Goal: Transaction & Acquisition: Purchase product/service

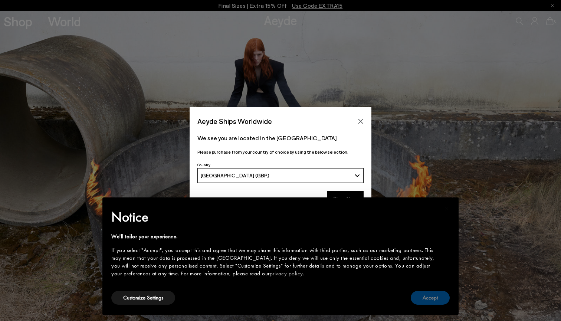
click at [427, 293] on button "Accept" at bounding box center [430, 298] width 39 height 14
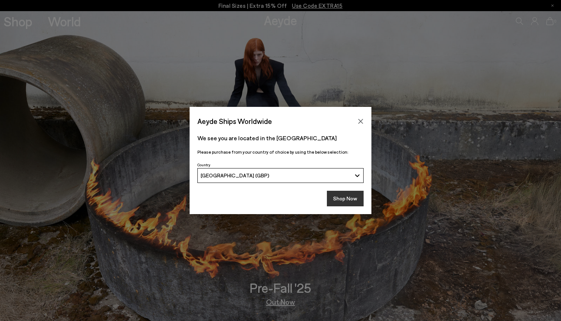
click at [355, 200] on button "Shop Now" at bounding box center [345, 199] width 37 height 16
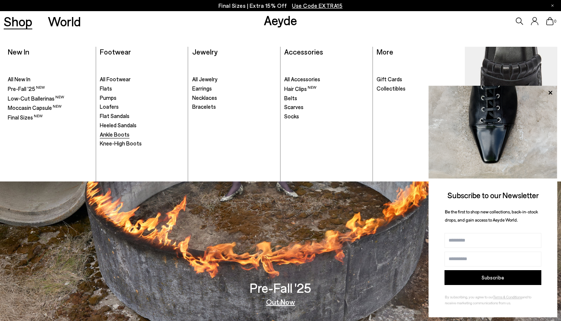
click at [121, 132] on span "Ankle Boots" at bounding box center [115, 134] width 30 height 7
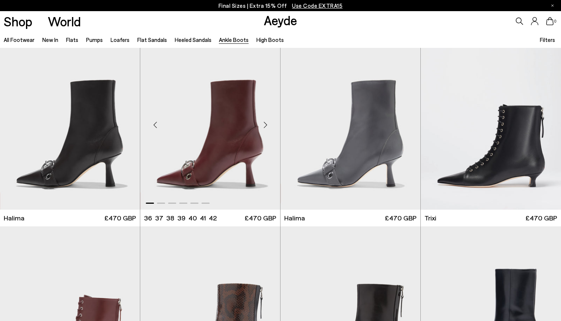
scroll to position [15, 0]
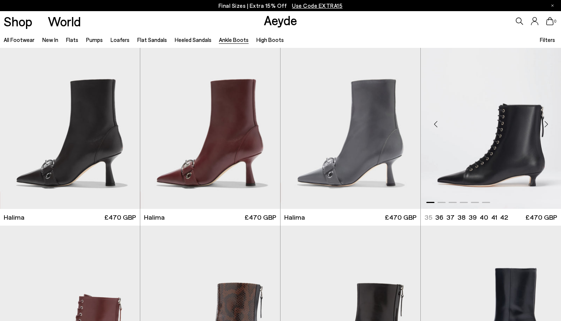
click at [547, 125] on div "Next slide" at bounding box center [546, 124] width 22 height 22
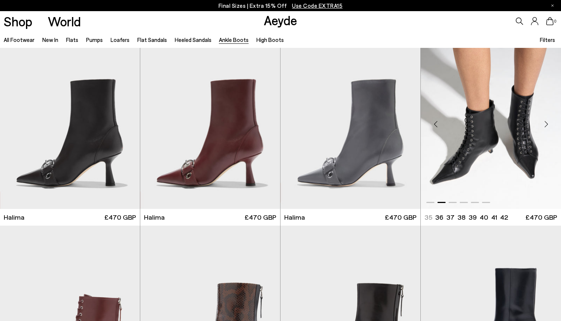
click at [547, 125] on div "Next slide" at bounding box center [546, 124] width 22 height 22
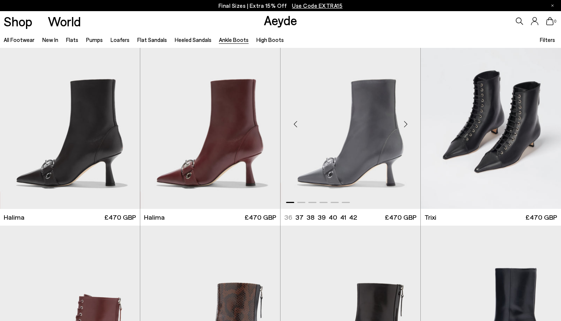
click at [406, 124] on div "Next slide" at bounding box center [405, 124] width 22 height 22
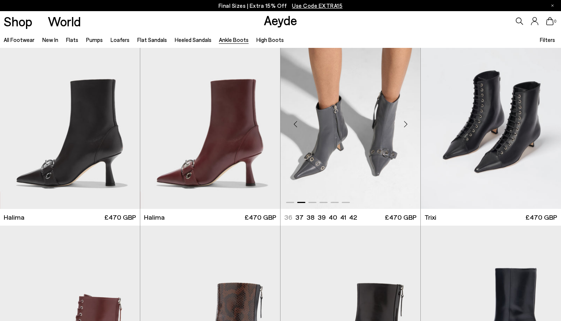
click at [406, 124] on div "Next slide" at bounding box center [405, 124] width 22 height 22
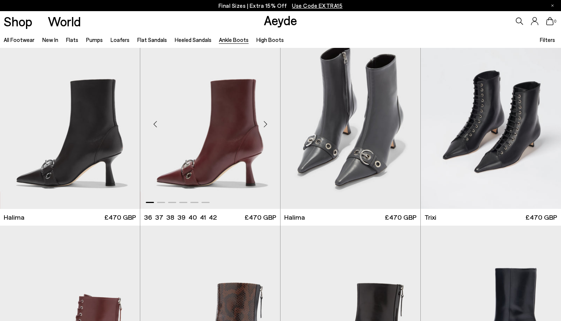
click at [265, 127] on div "Next slide" at bounding box center [265, 124] width 22 height 22
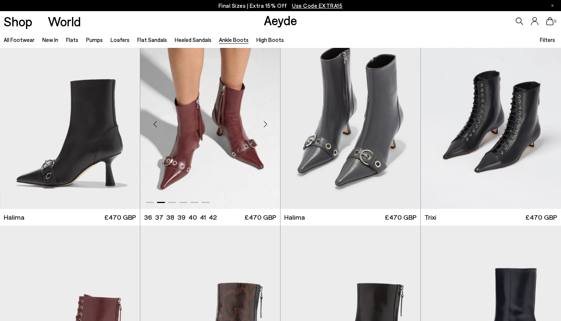
click at [265, 126] on div "Next slide" at bounding box center [265, 124] width 22 height 22
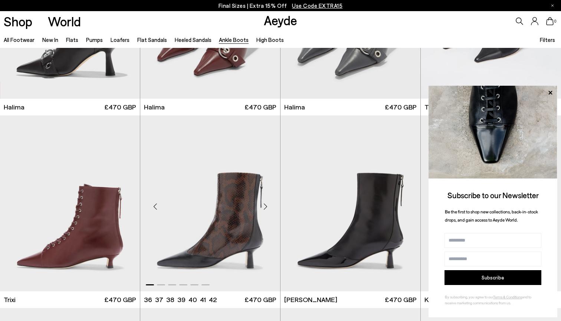
scroll to position [126, 0]
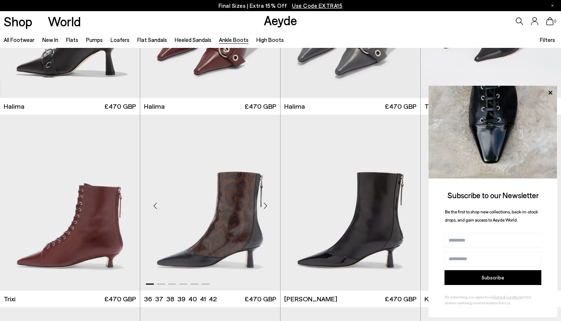
click at [266, 207] on div "Next slide" at bounding box center [265, 205] width 22 height 22
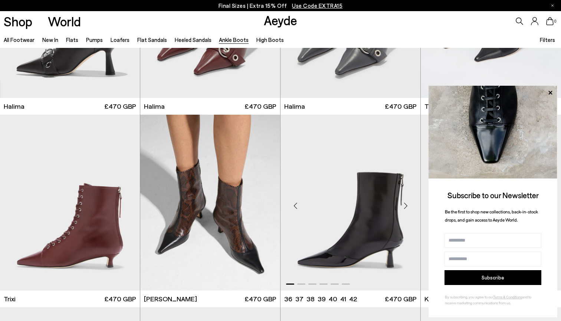
click at [408, 205] on div "Next slide" at bounding box center [405, 205] width 22 height 22
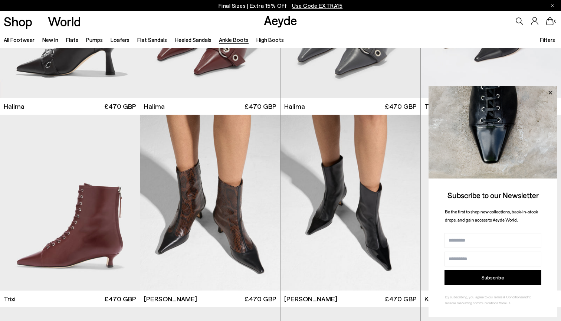
click at [549, 91] on icon at bounding box center [550, 93] width 10 height 10
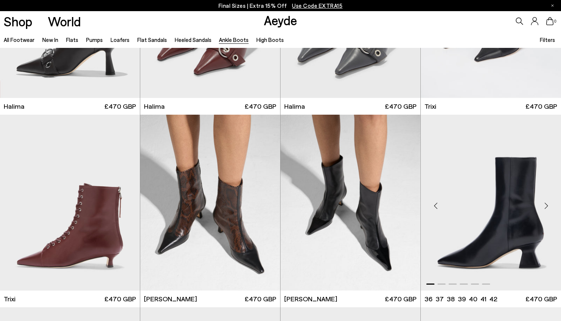
scroll to position [164, 0]
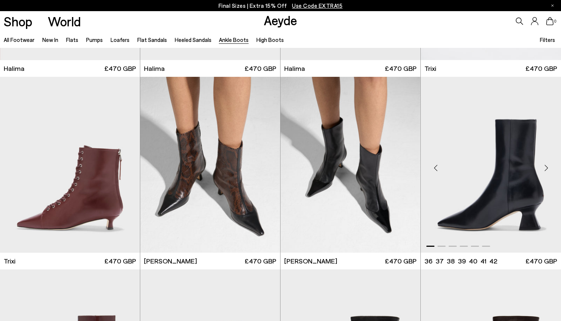
click at [547, 169] on div "Next slide" at bounding box center [546, 168] width 22 height 22
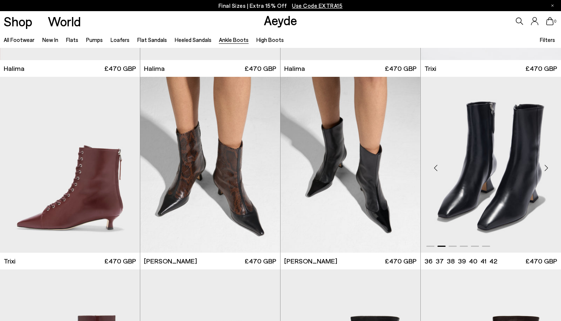
click at [547, 169] on div "Next slide" at bounding box center [546, 168] width 22 height 22
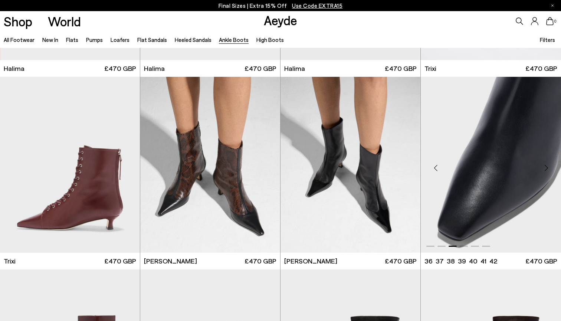
click at [547, 169] on div "Next slide" at bounding box center [546, 168] width 22 height 22
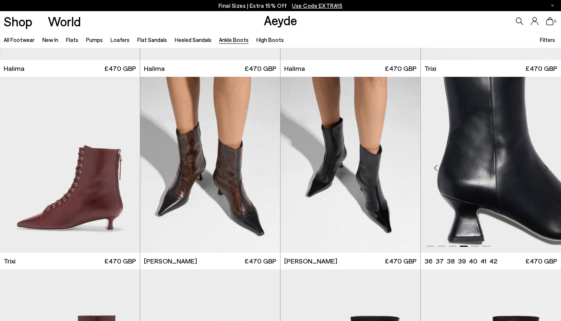
click at [547, 169] on div "Next slide" at bounding box center [546, 168] width 22 height 22
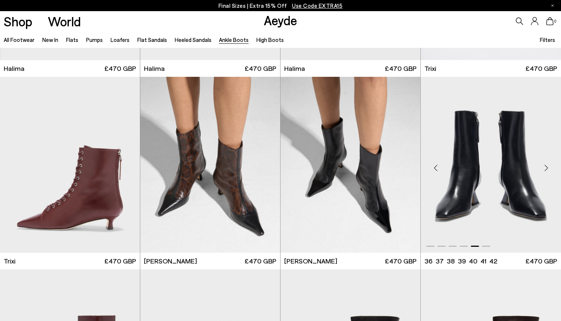
click at [547, 169] on div "Next slide" at bounding box center [546, 168] width 22 height 22
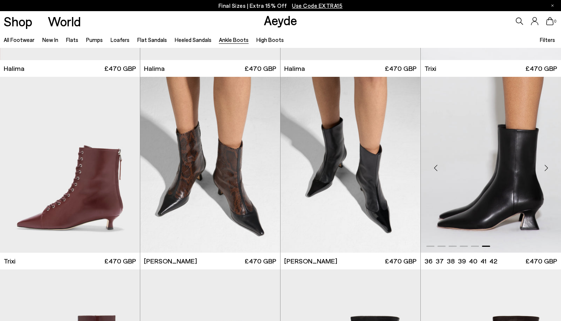
click at [547, 169] on div "Next slide" at bounding box center [546, 168] width 22 height 22
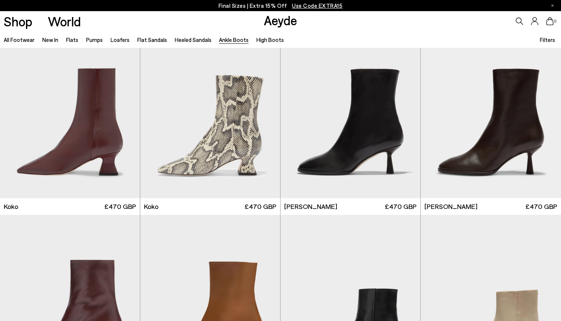
scroll to position [413, 0]
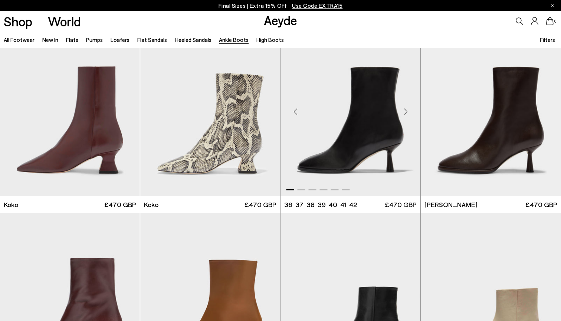
click at [407, 111] on div "Next slide" at bounding box center [405, 111] width 22 height 22
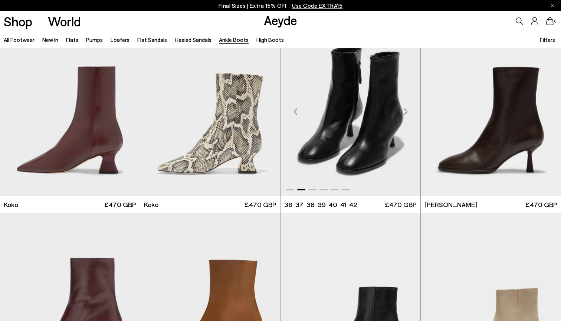
click at [407, 112] on div "Next slide" at bounding box center [405, 111] width 22 height 22
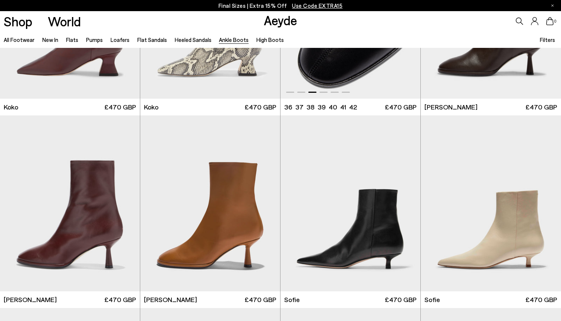
scroll to position [633, 0]
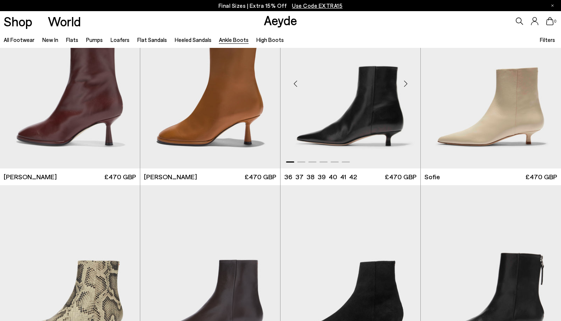
click at [404, 84] on div "Next slide" at bounding box center [405, 83] width 22 height 22
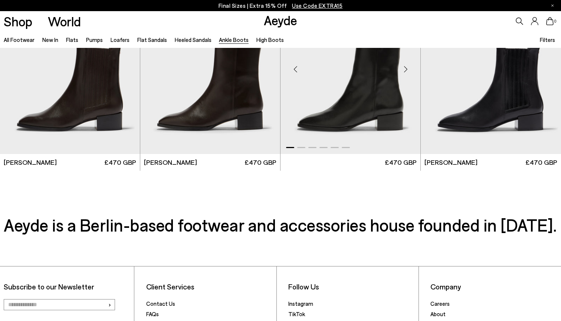
scroll to position [1537, 0]
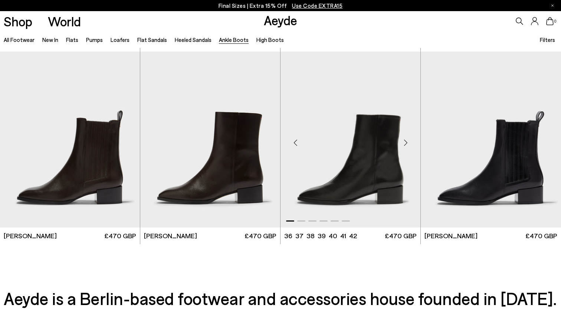
click at [408, 143] on div "Next slide" at bounding box center [405, 142] width 22 height 22
